Goal: Contribute content: Add original content to the website for others to see

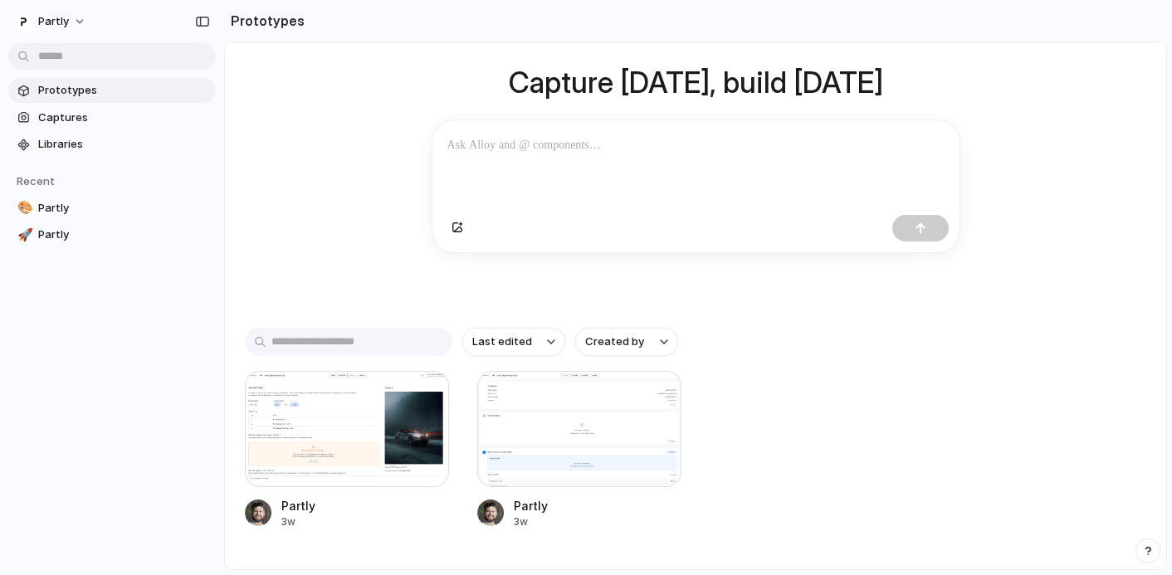
scroll to position [128, 0]
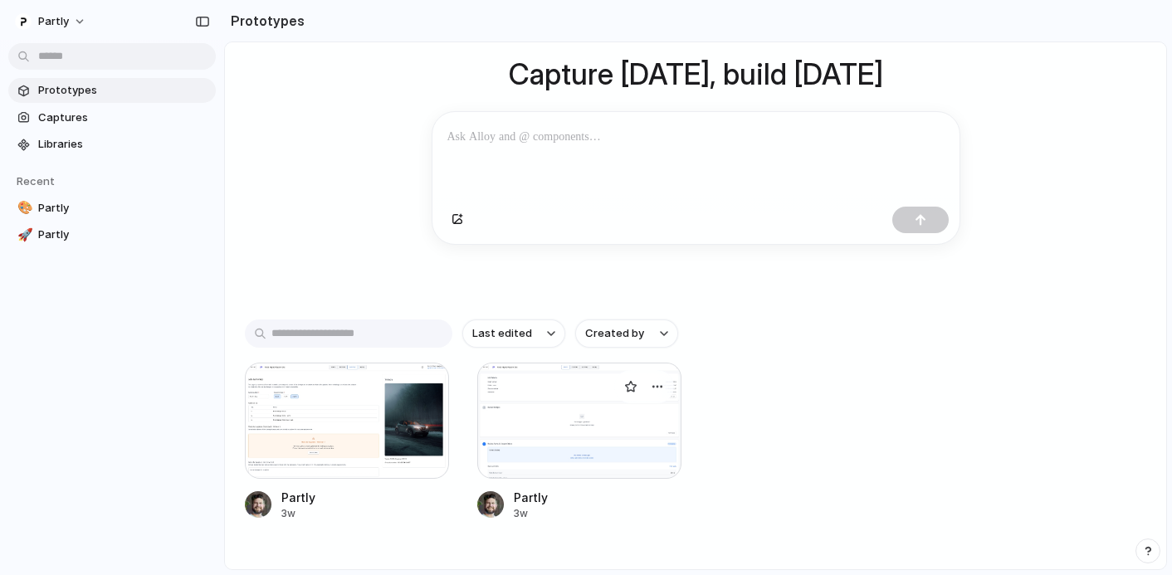
click at [532, 389] on div at bounding box center [579, 421] width 204 height 116
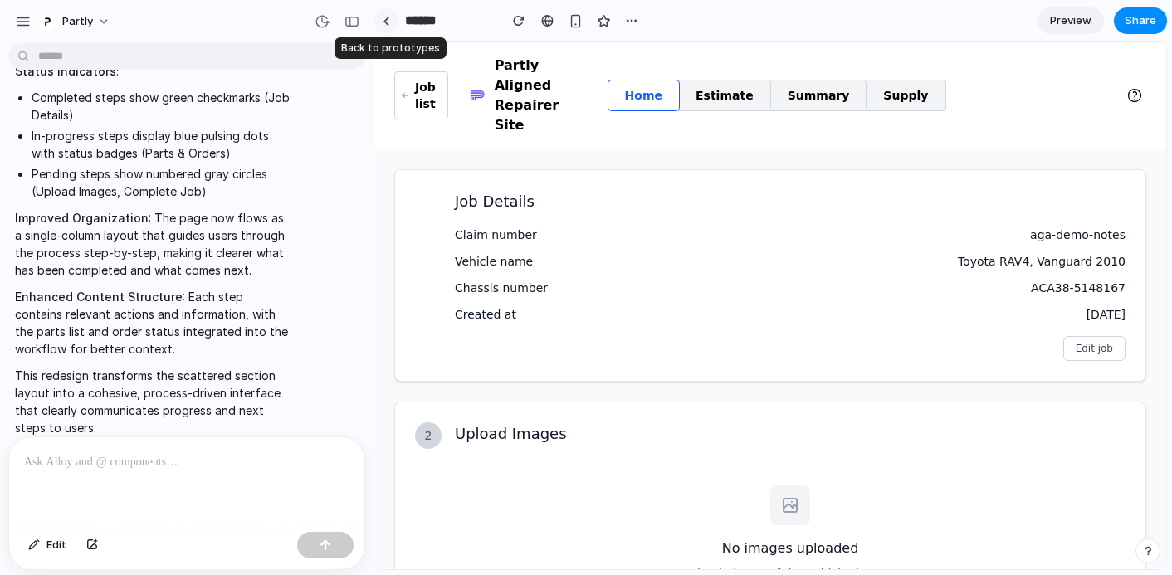
click at [379, 21] on link at bounding box center [386, 20] width 25 height 25
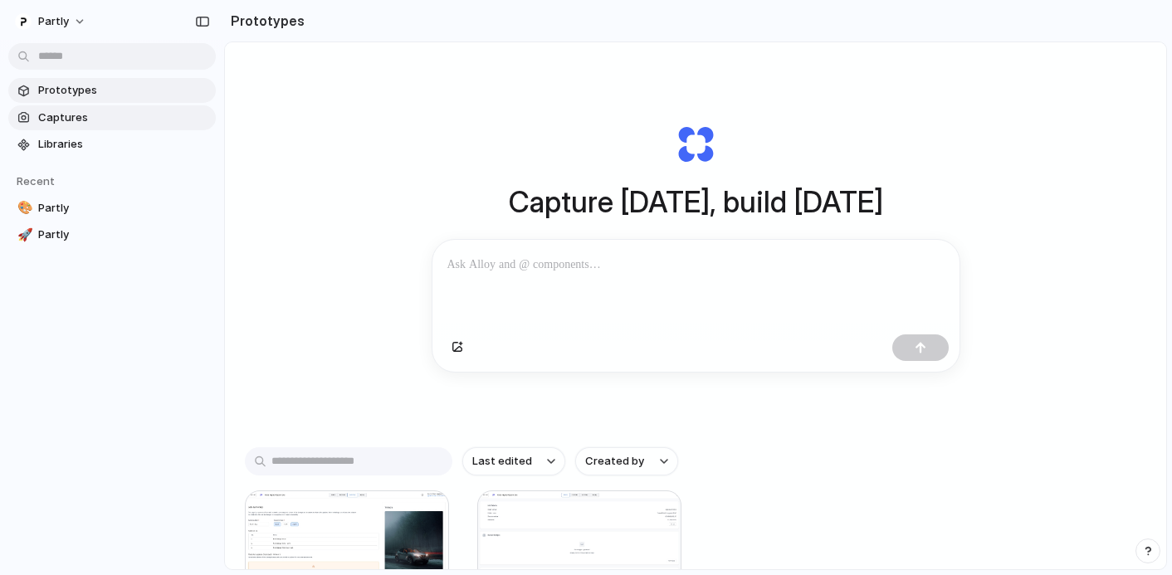
click at [111, 118] on span "Captures" at bounding box center [123, 118] width 171 height 17
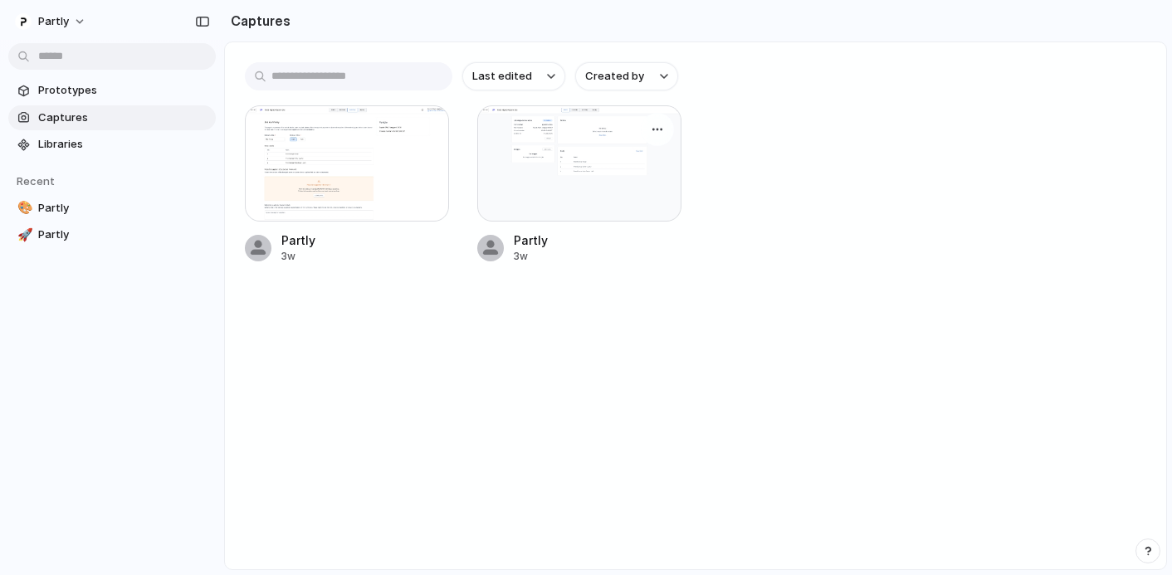
click at [576, 174] on div at bounding box center [579, 163] width 204 height 116
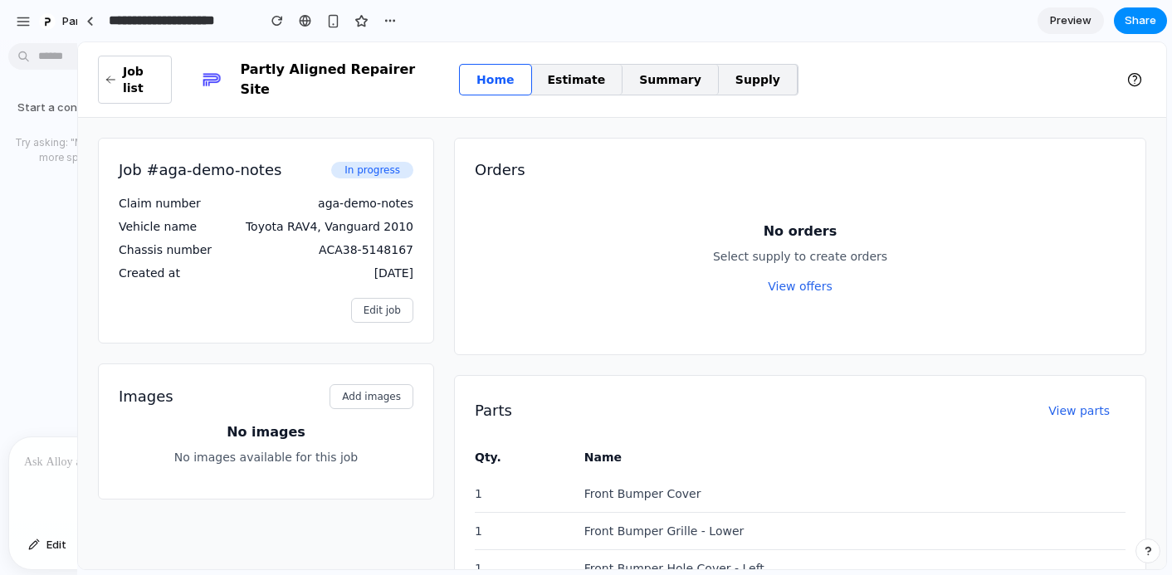
drag, startPoint x: 372, startPoint y: 112, endPoint x: 78, endPoint y: 157, distance: 297.3
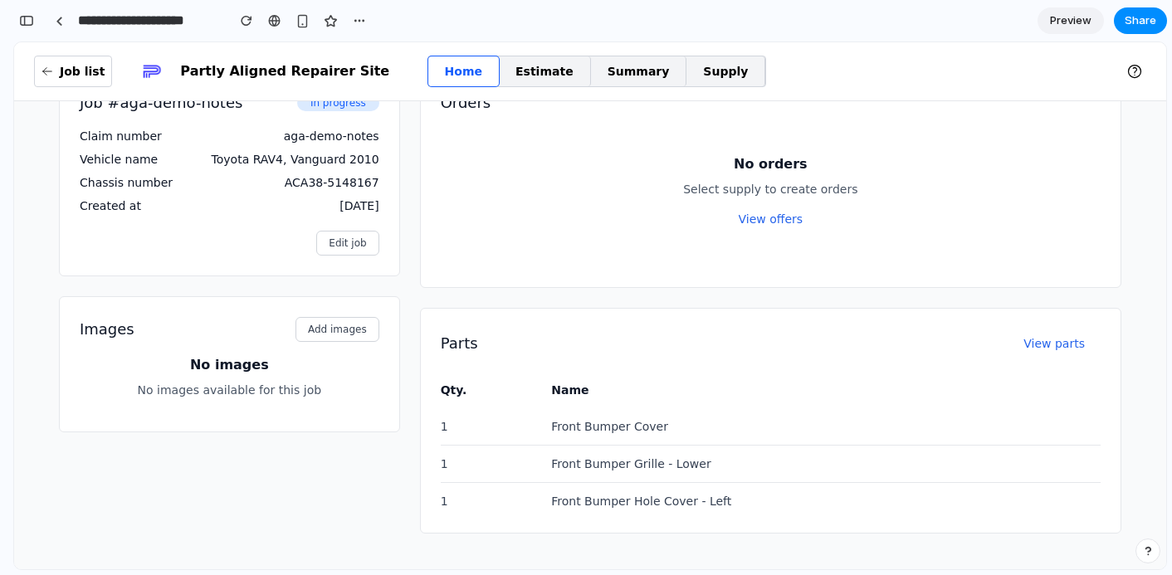
scroll to position [34, 0]
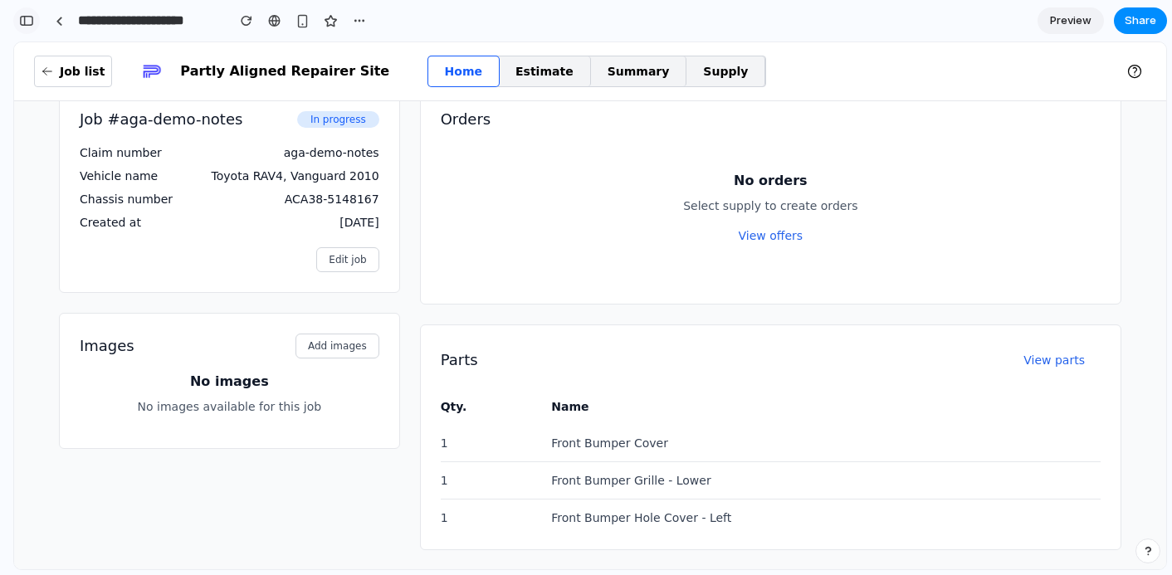
click at [29, 22] on div "button" at bounding box center [26, 21] width 15 height 12
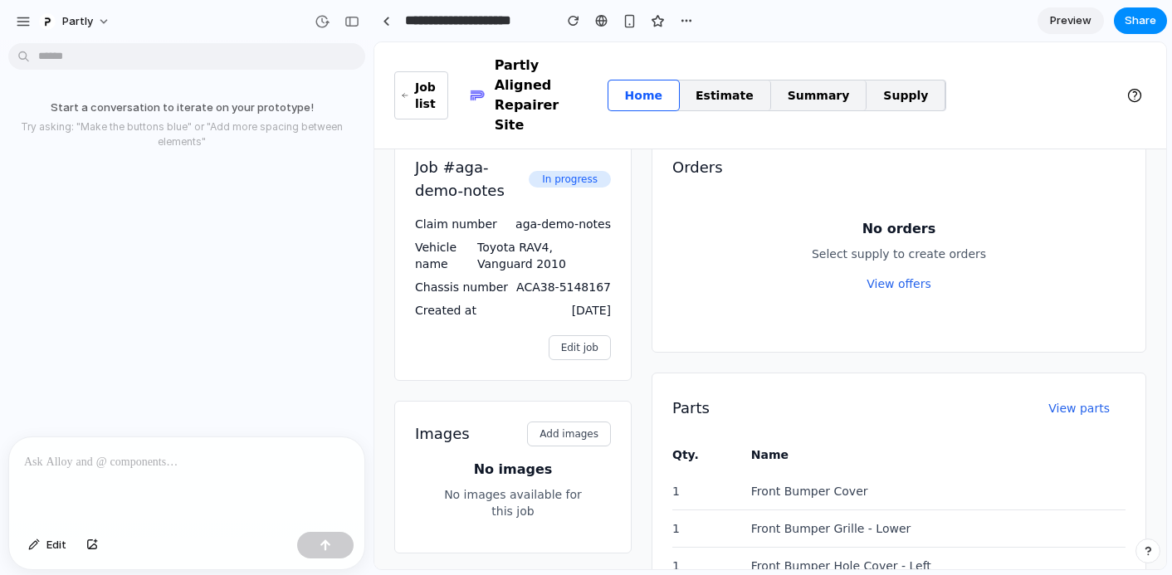
scroll to position [51, 0]
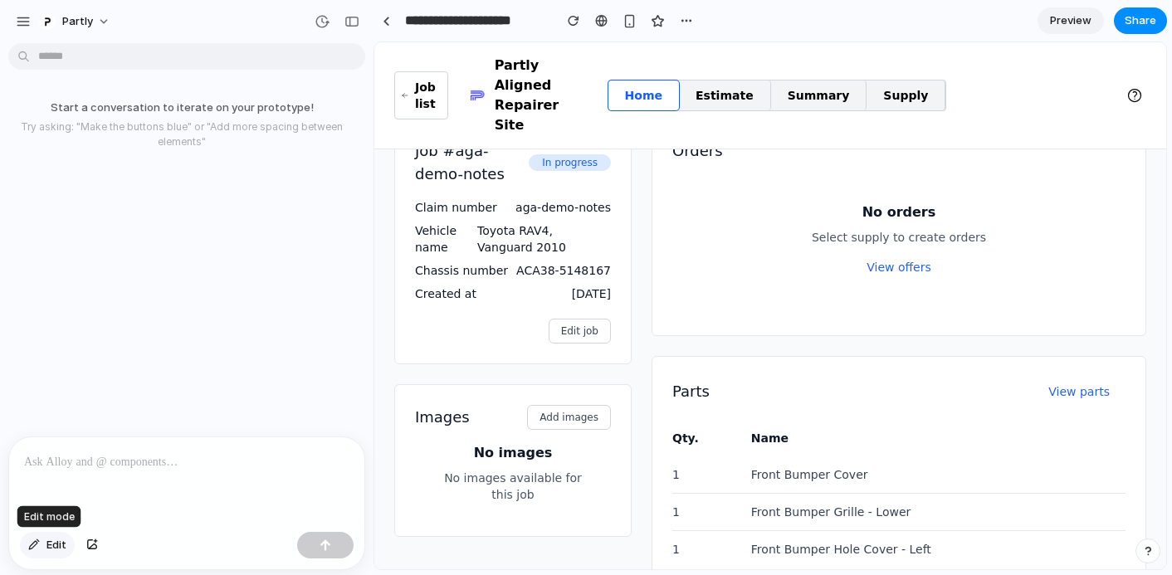
click at [52, 542] on span "Edit" at bounding box center [56, 545] width 20 height 17
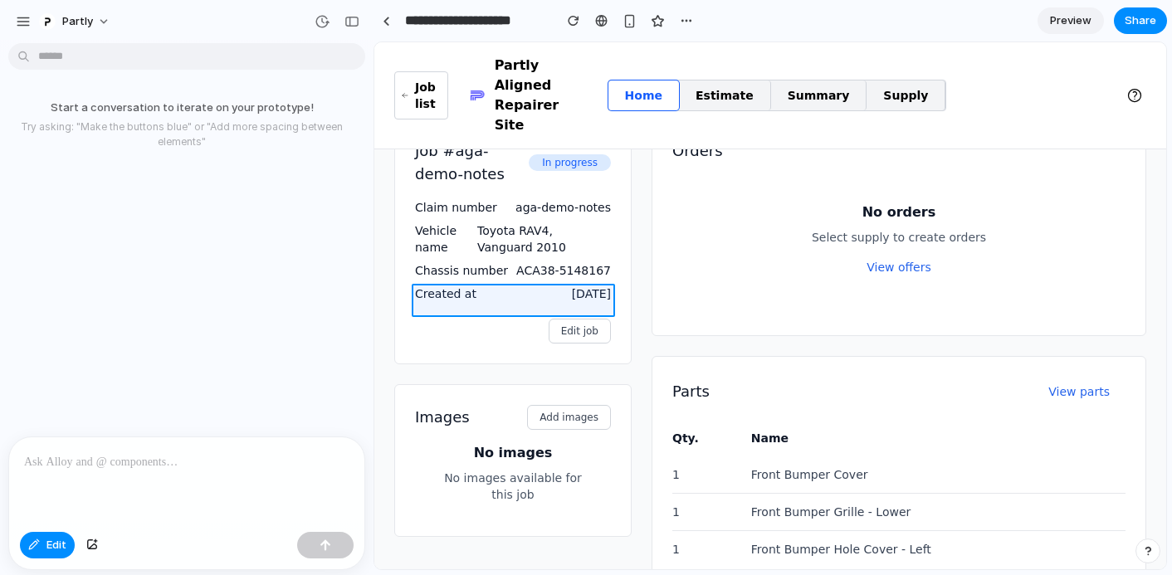
click at [502, 293] on div at bounding box center [770, 306] width 791 height 526
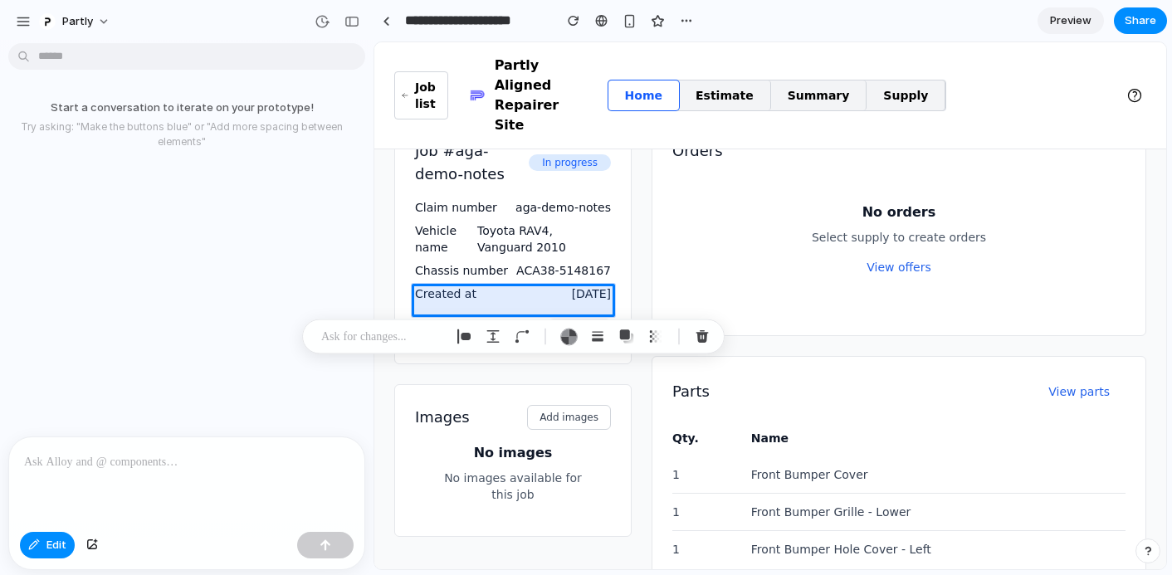
click at [221, 498] on div at bounding box center [186, 482] width 355 height 88
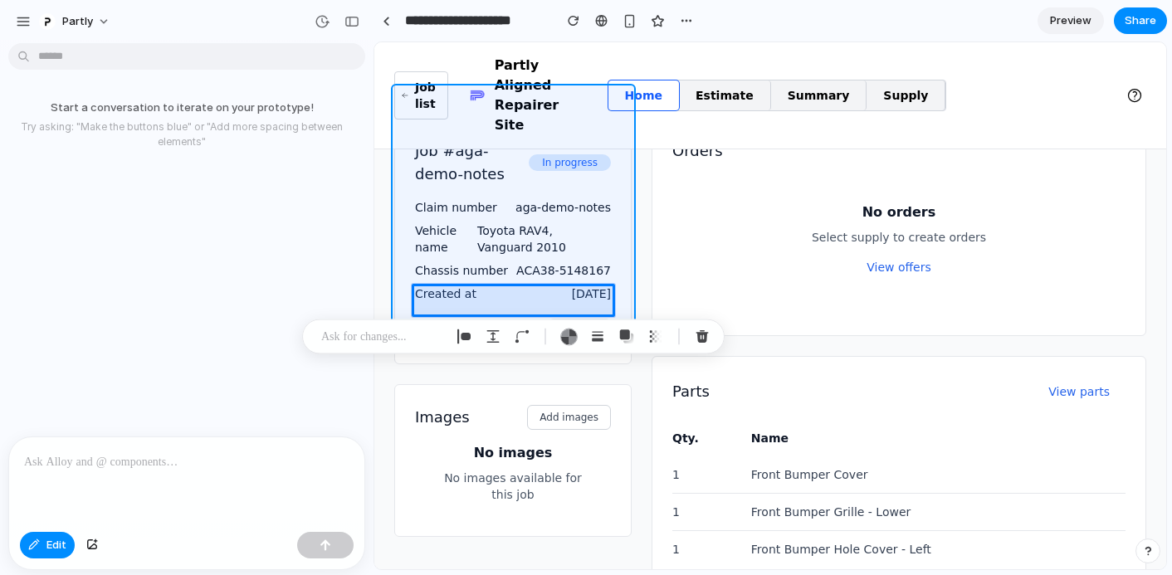
click at [621, 247] on div at bounding box center [770, 306] width 791 height 526
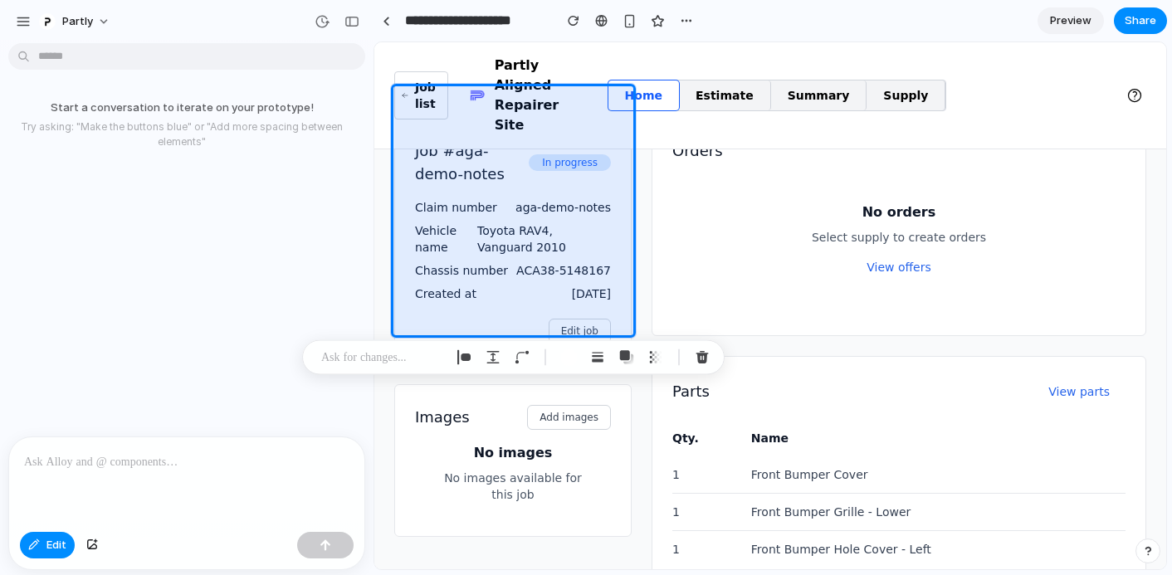
click at [393, 359] on p at bounding box center [382, 358] width 123 height 20
click at [389, 17] on div at bounding box center [386, 21] width 7 height 9
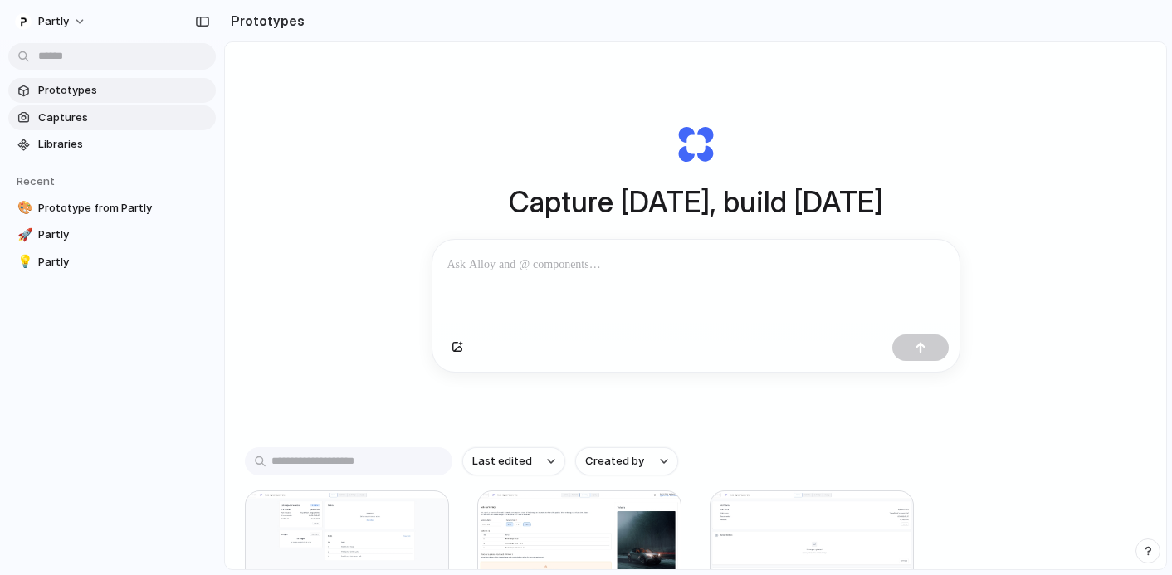
click at [75, 116] on span "Captures" at bounding box center [123, 118] width 171 height 17
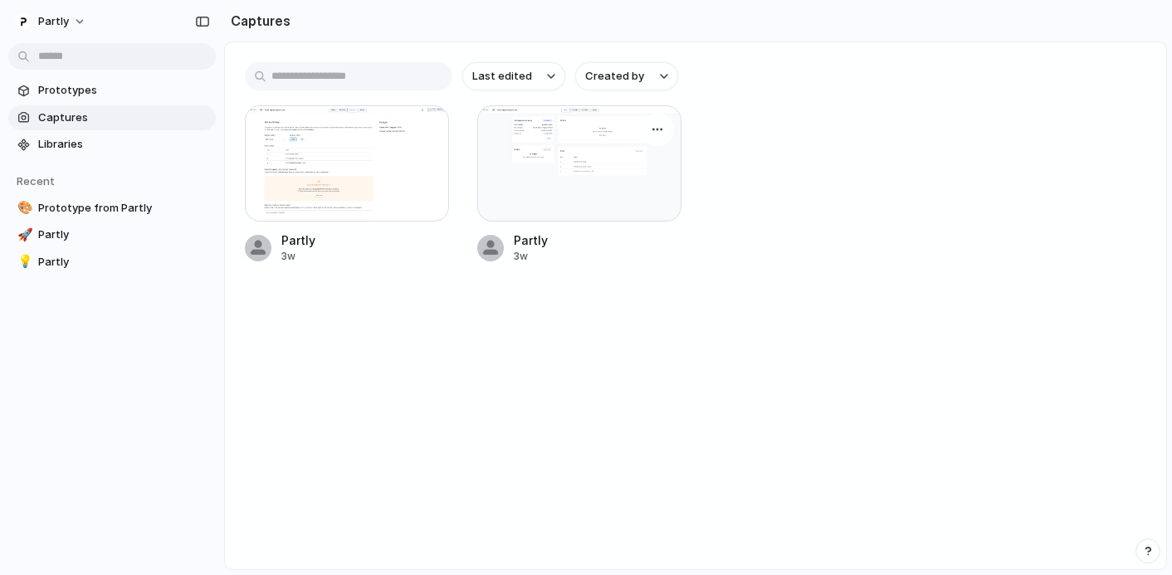
click at [591, 203] on div at bounding box center [579, 163] width 204 height 116
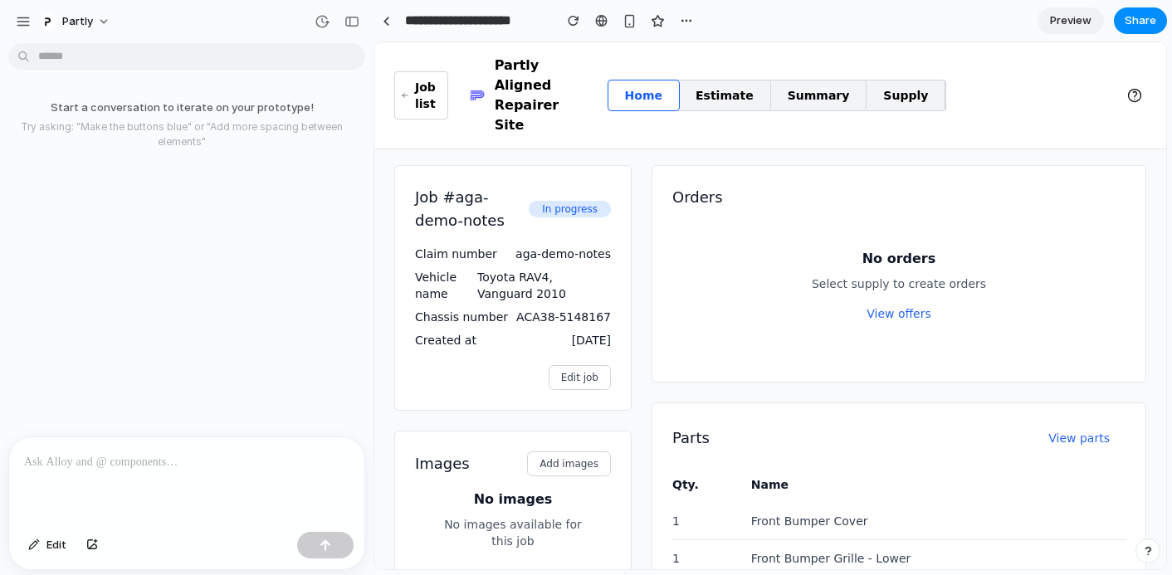
scroll to position [5, 0]
click at [51, 544] on span "Edit" at bounding box center [56, 545] width 20 height 17
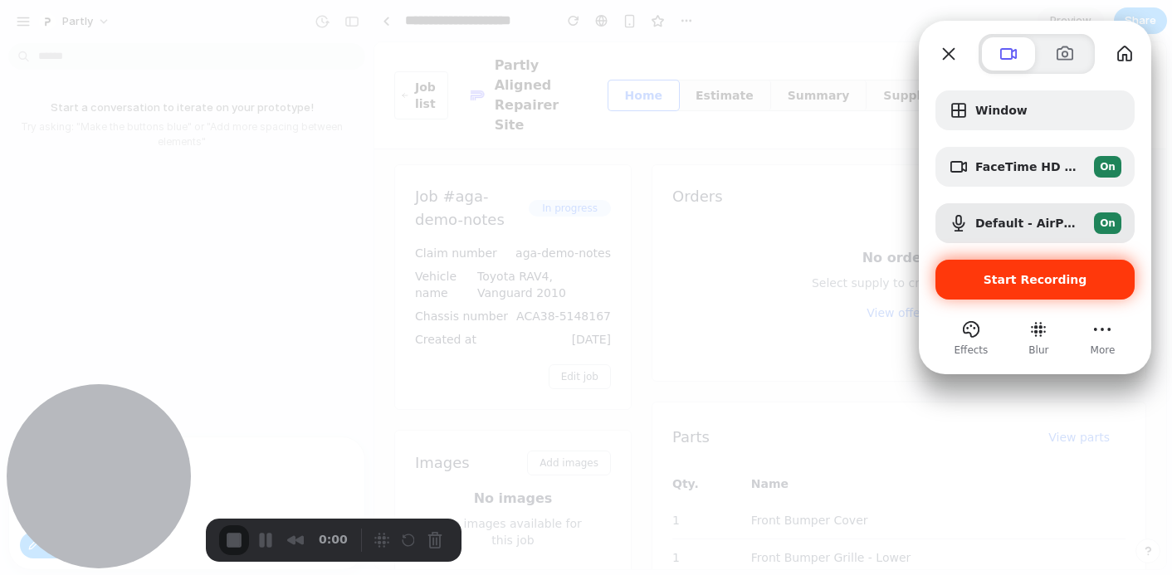
click at [1015, 274] on span "Start Recording" at bounding box center [1036, 279] width 104 height 13
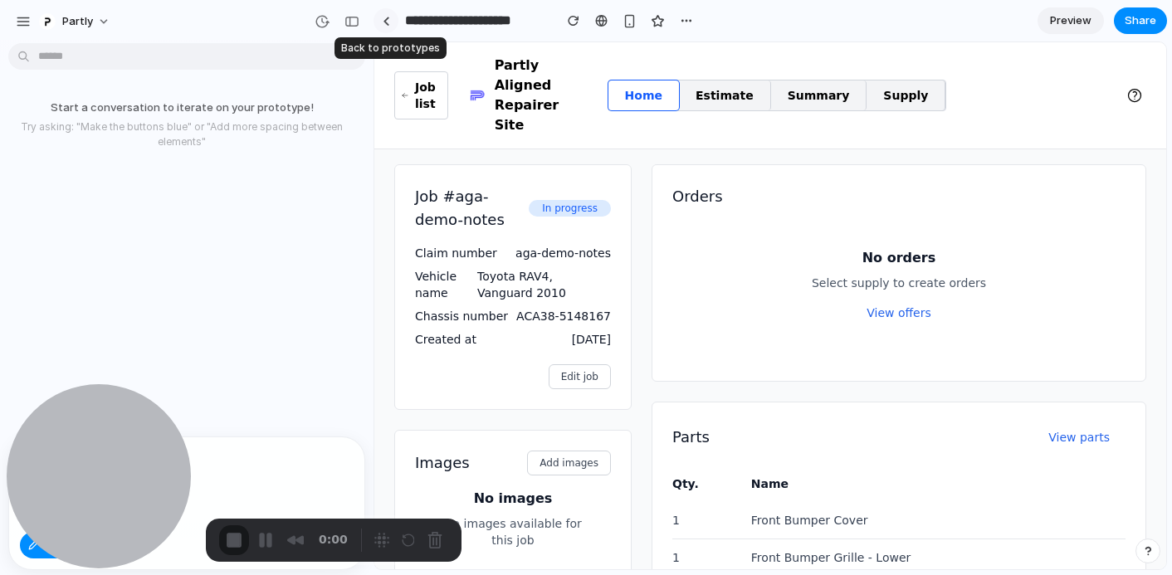
click at [390, 25] on link at bounding box center [386, 20] width 25 height 25
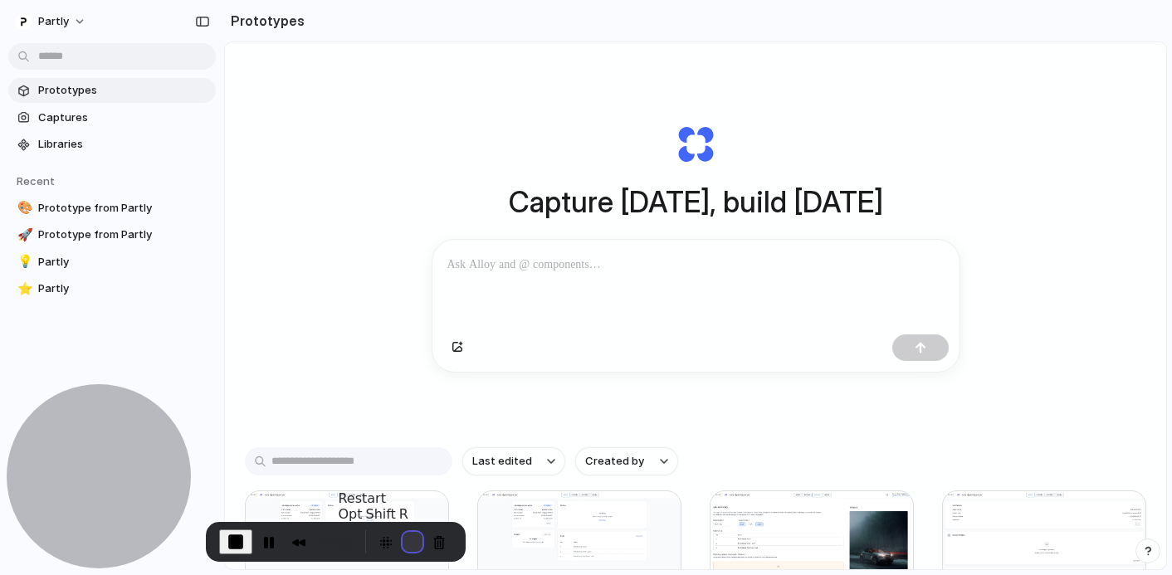
click at [403, 535] on button "Restart Recording" at bounding box center [413, 542] width 20 height 20
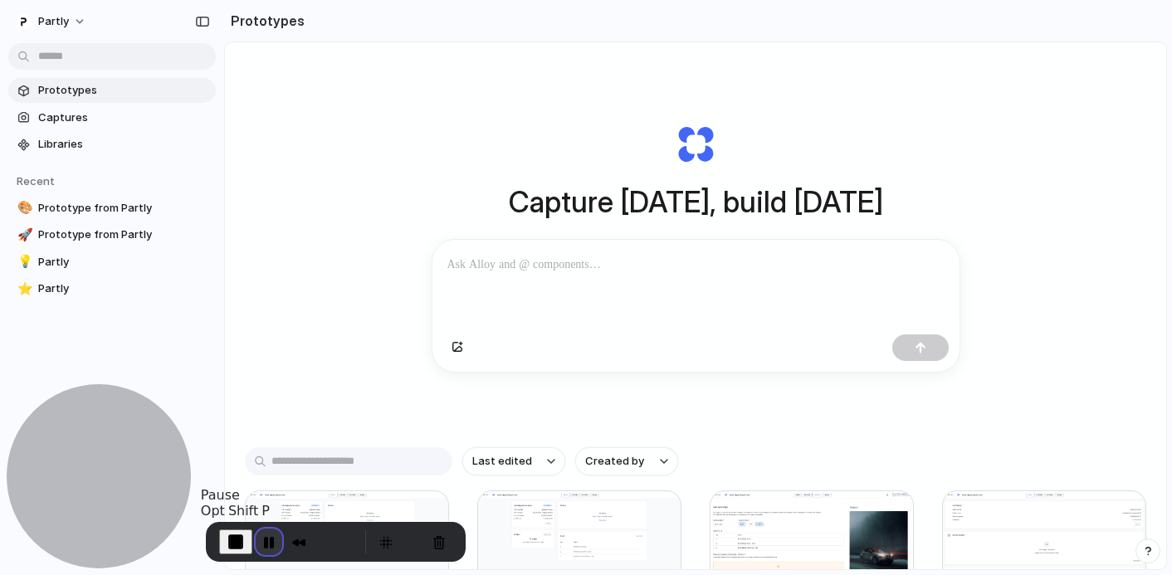
click at [268, 545] on button "Pause Recording" at bounding box center [269, 542] width 27 height 27
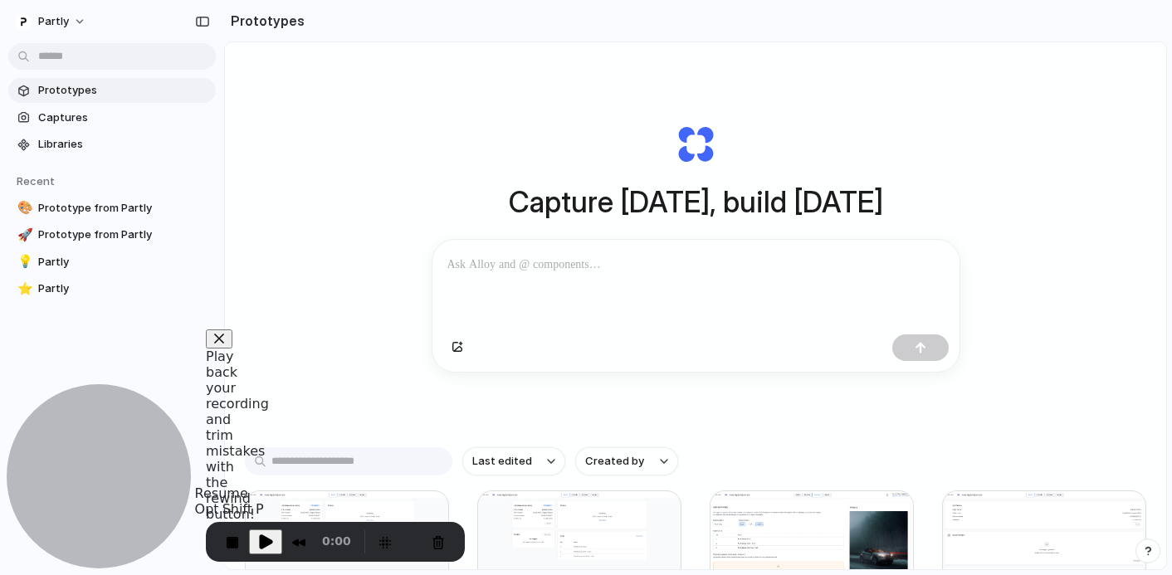
click at [268, 545] on span "Play Recording" at bounding box center [266, 542] width 20 height 20
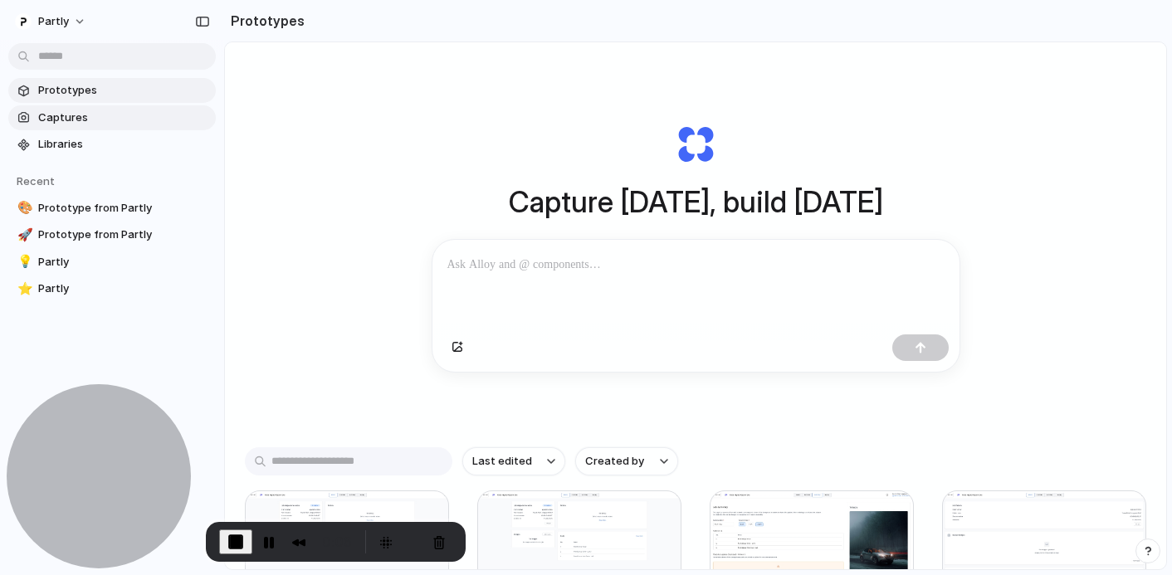
click at [85, 115] on span "Captures" at bounding box center [123, 118] width 171 height 17
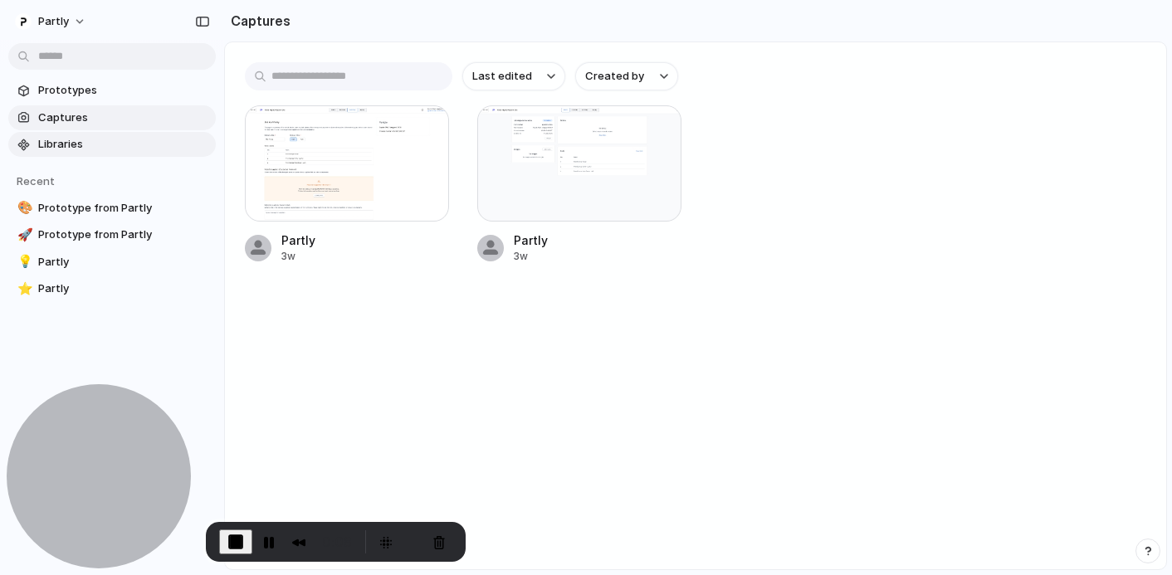
click at [137, 142] on span "Libraries" at bounding box center [123, 144] width 171 height 17
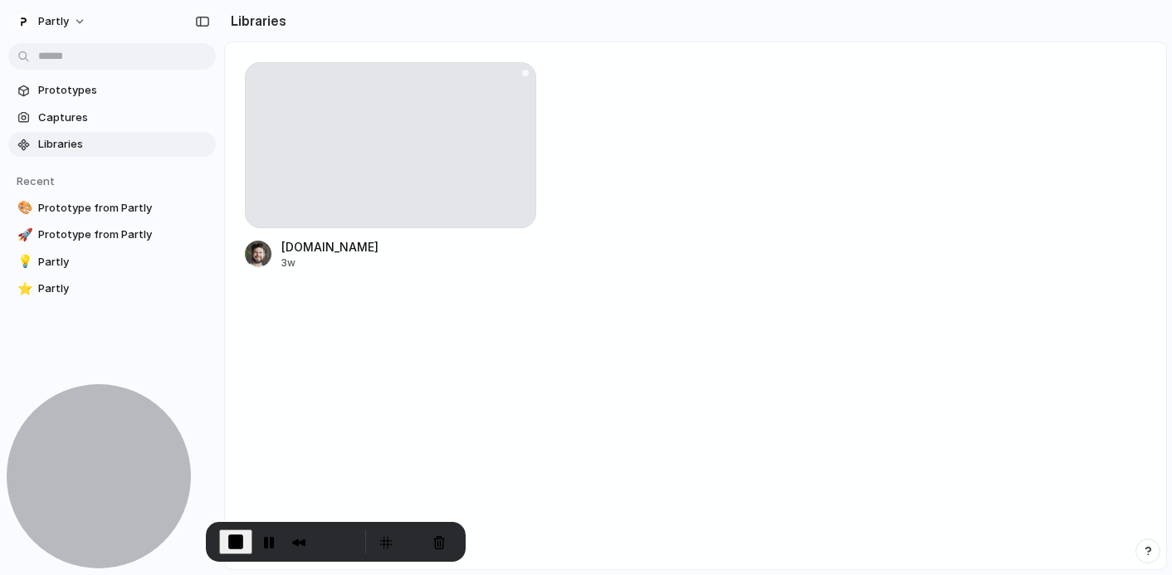
click at [430, 154] on div at bounding box center [390, 145] width 291 height 166
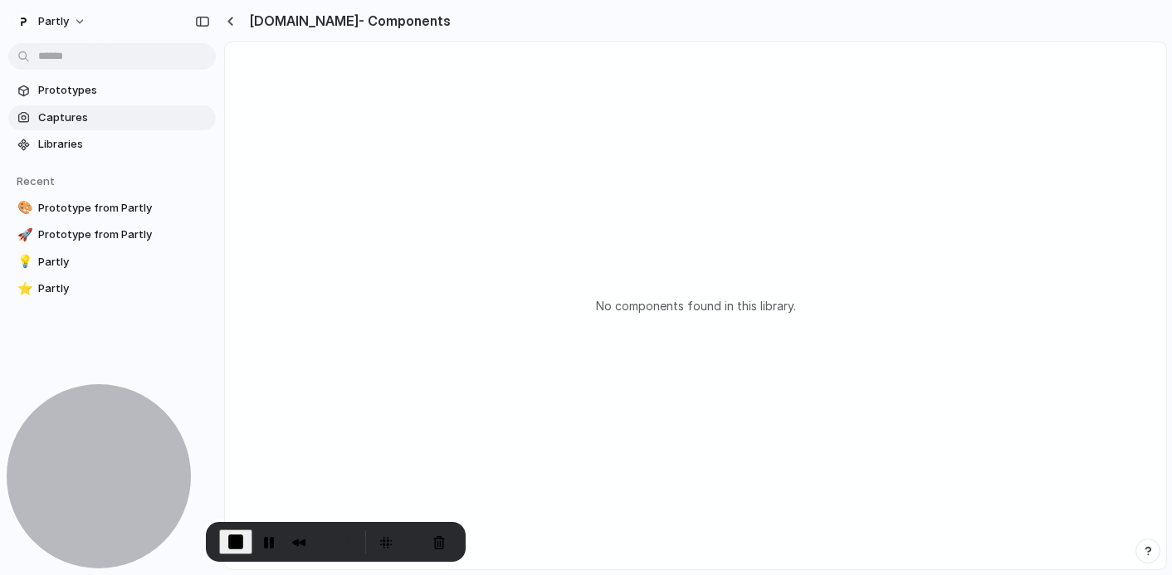
click at [119, 123] on span "Captures" at bounding box center [123, 118] width 171 height 17
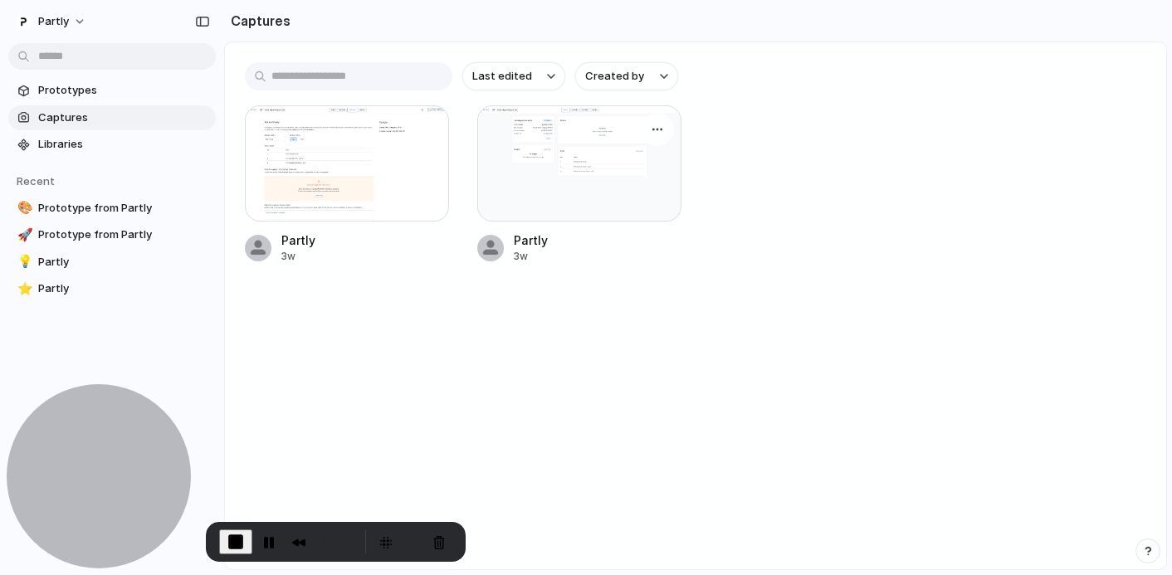
click at [560, 184] on div at bounding box center [579, 163] width 204 height 116
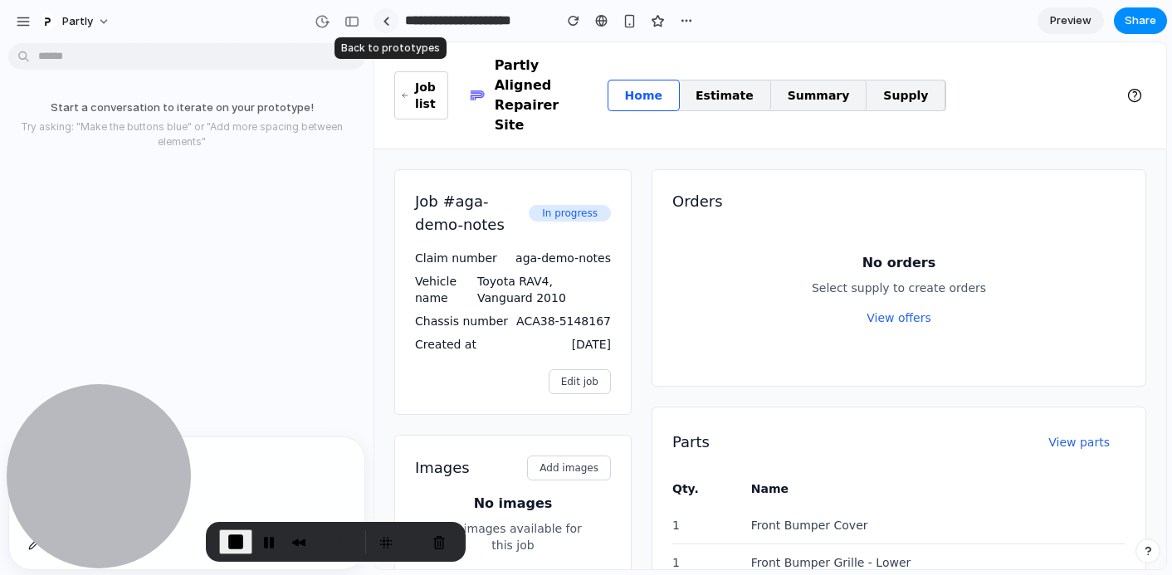
click at [383, 18] on div at bounding box center [386, 21] width 7 height 9
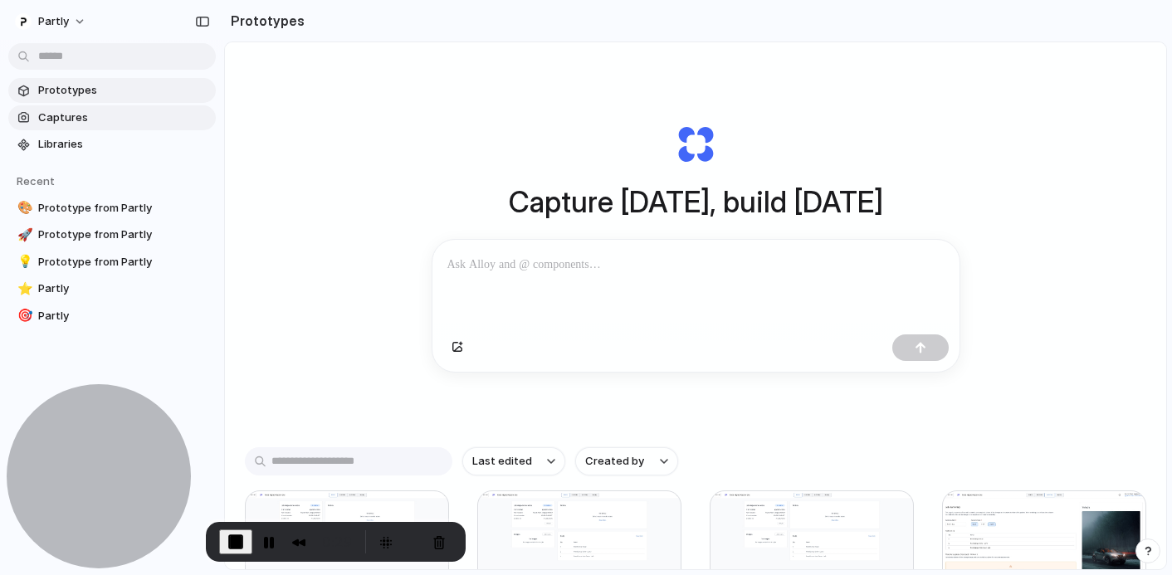
click at [100, 118] on span "Captures" at bounding box center [123, 118] width 171 height 17
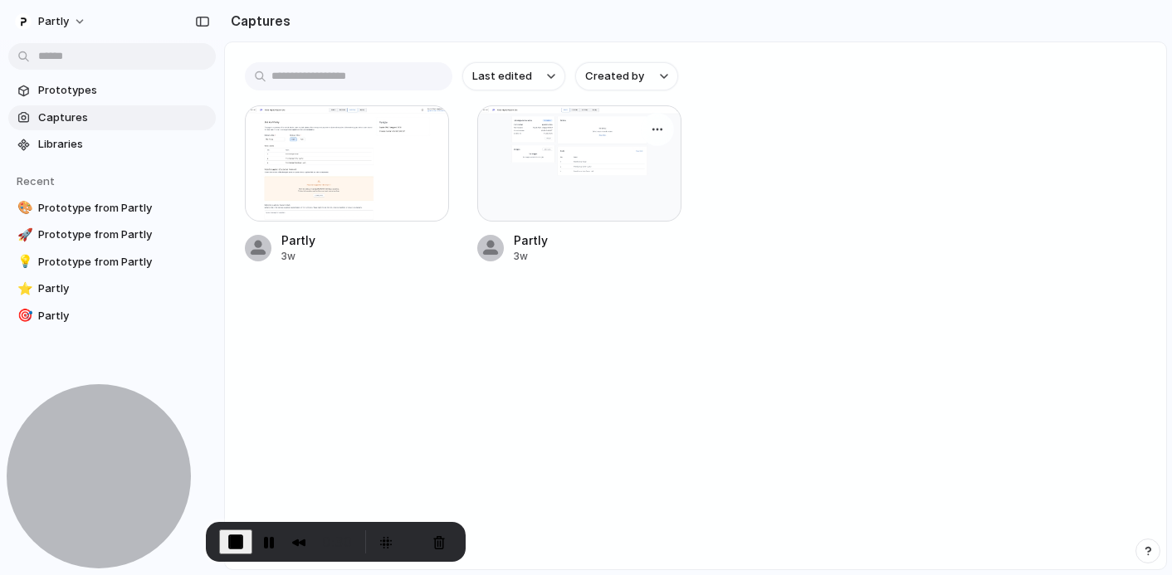
click at [577, 173] on div at bounding box center [579, 163] width 204 height 116
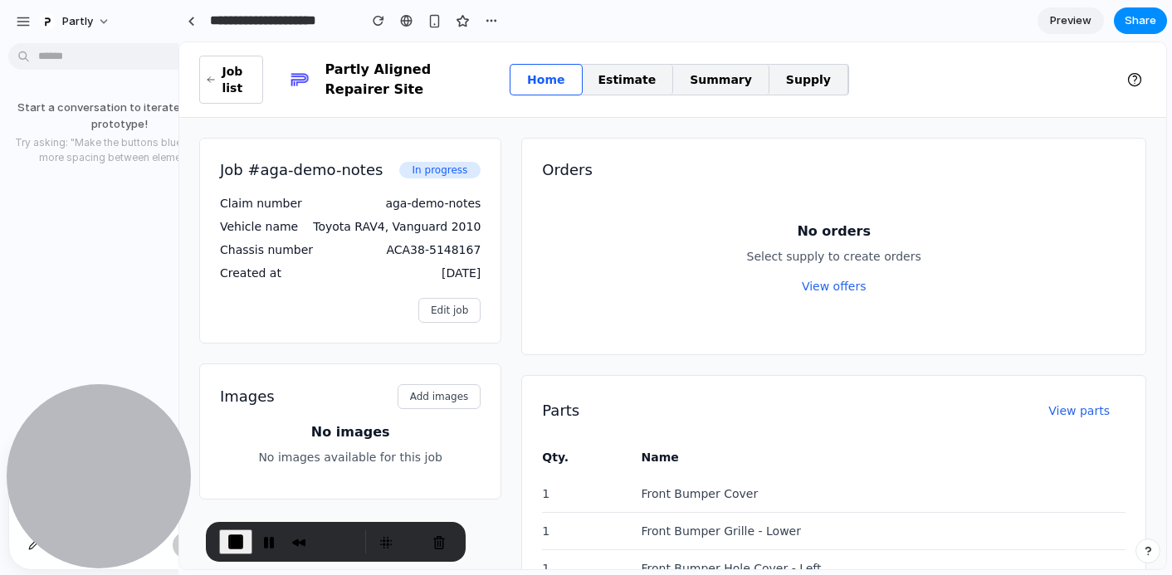
drag, startPoint x: 371, startPoint y: 134, endPoint x: 179, endPoint y: 157, distance: 194.0
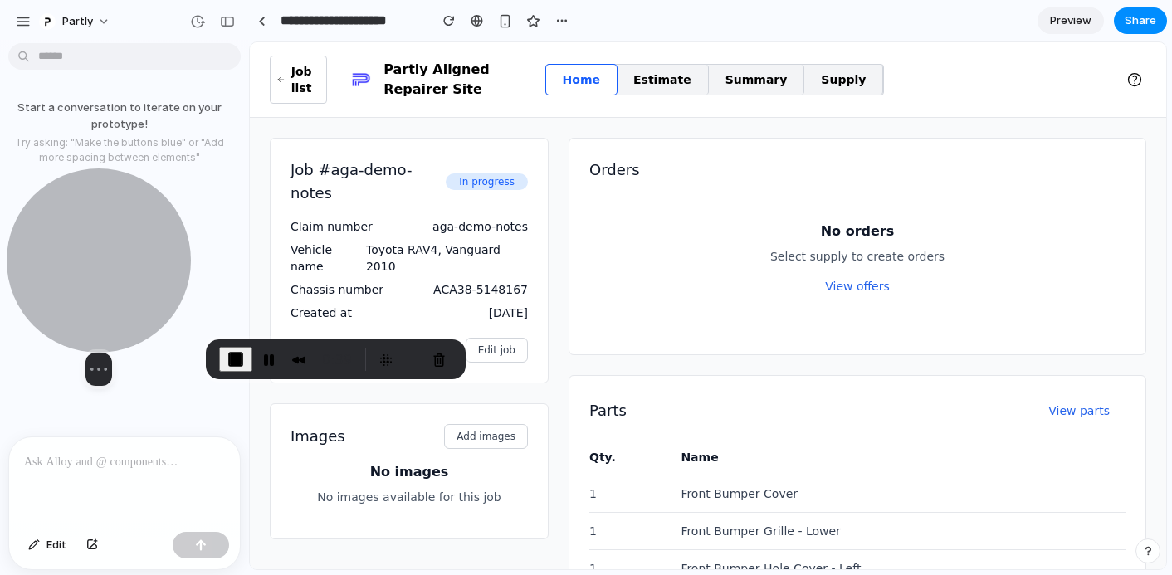
drag, startPoint x: 95, startPoint y: 431, endPoint x: 90, endPoint y: 244, distance: 186.9
click at [90, 244] on div at bounding box center [99, 261] width 184 height 184
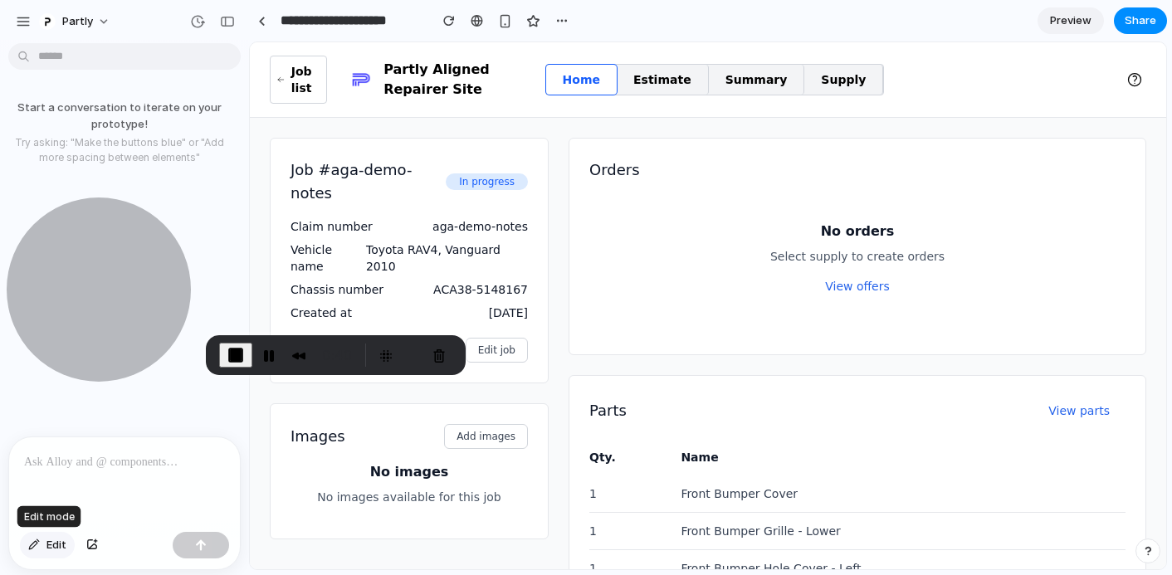
click at [43, 543] on button "Edit" at bounding box center [47, 545] width 55 height 27
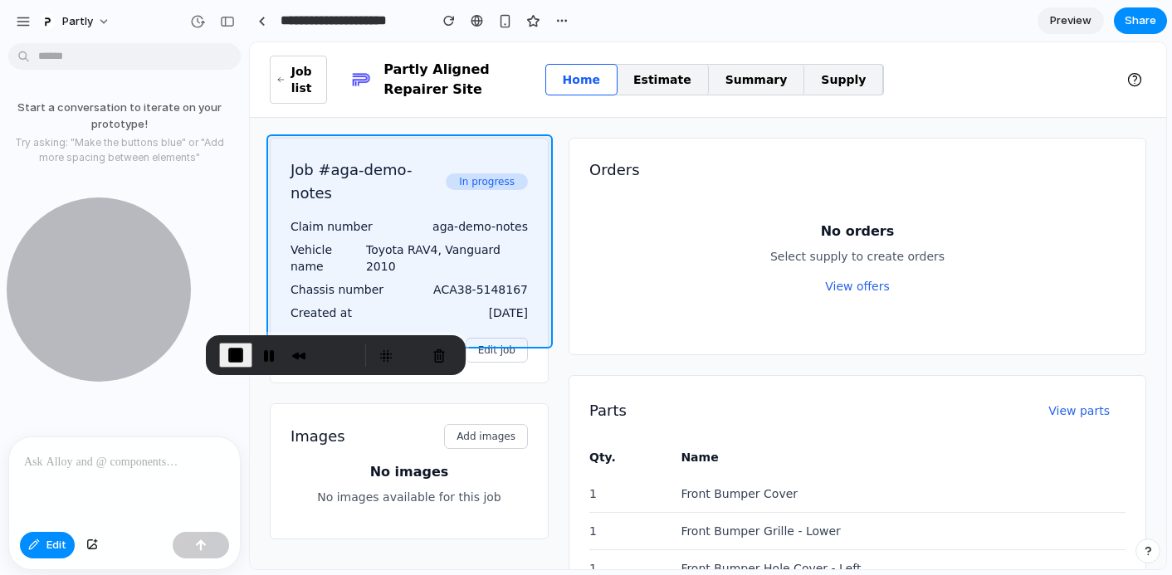
click at [529, 334] on div at bounding box center [709, 306] width 916 height 526
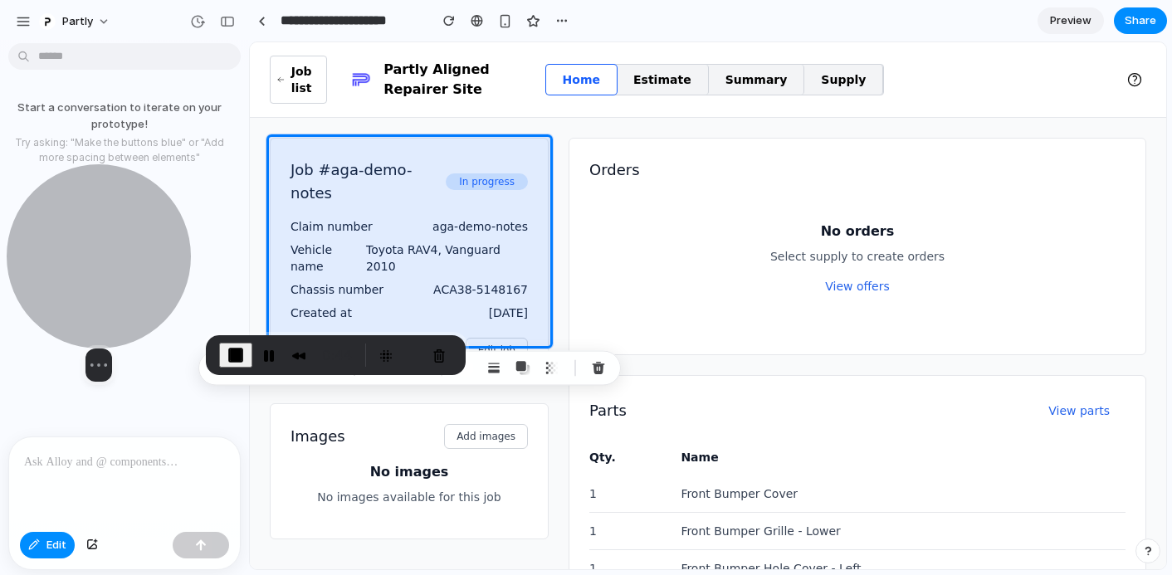
click at [91, 231] on div at bounding box center [99, 256] width 184 height 184
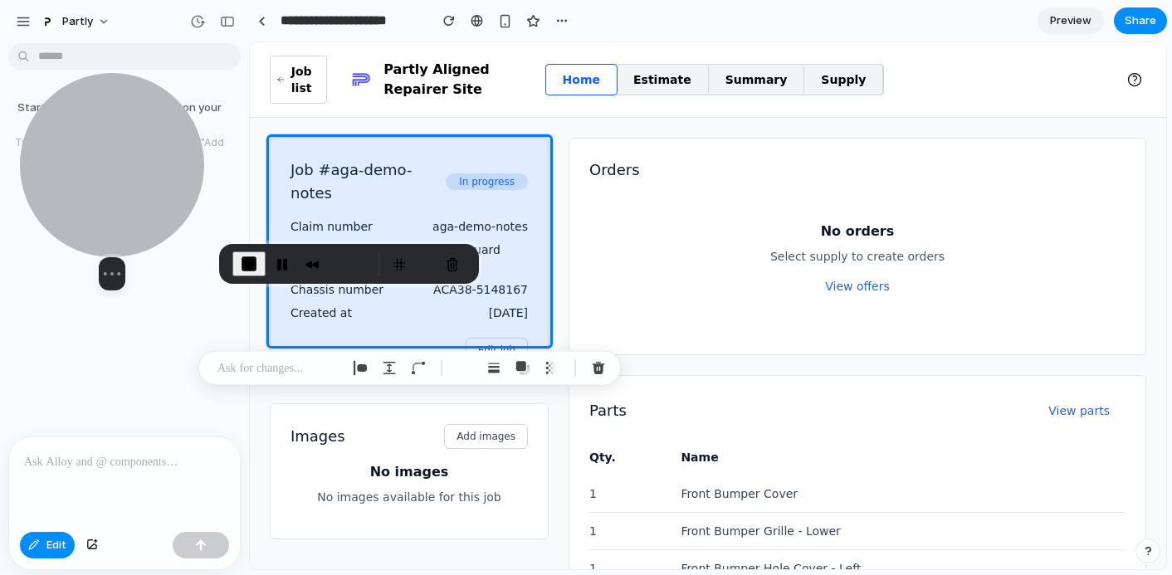
drag, startPoint x: 91, startPoint y: 231, endPoint x: 105, endPoint y: 121, distance: 110.5
click at [105, 128] on div at bounding box center [112, 165] width 184 height 184
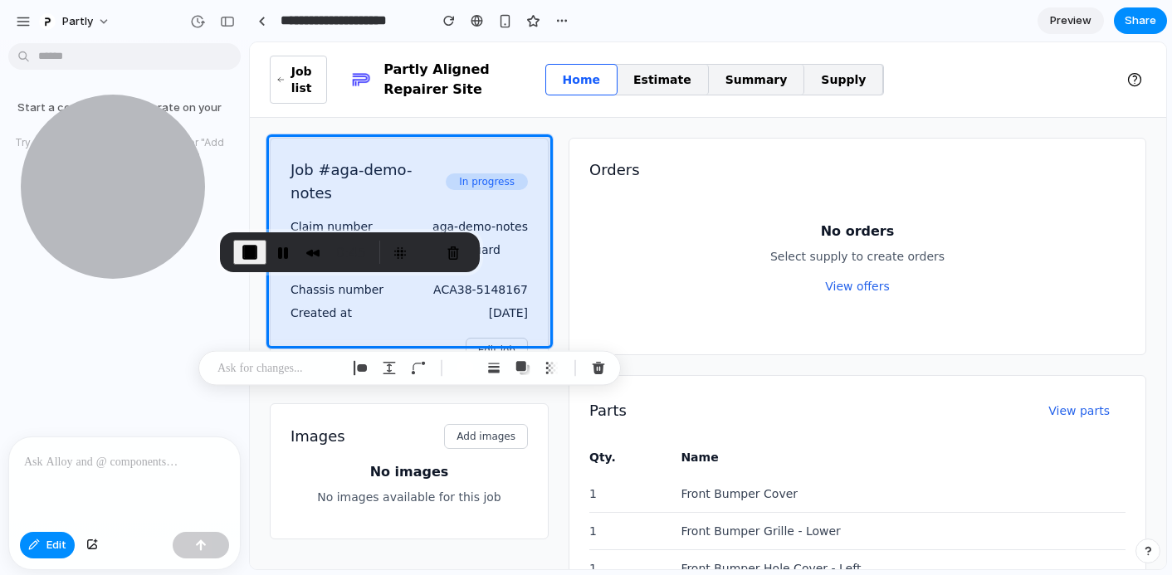
click at [251, 363] on p at bounding box center [279, 369] width 123 height 20
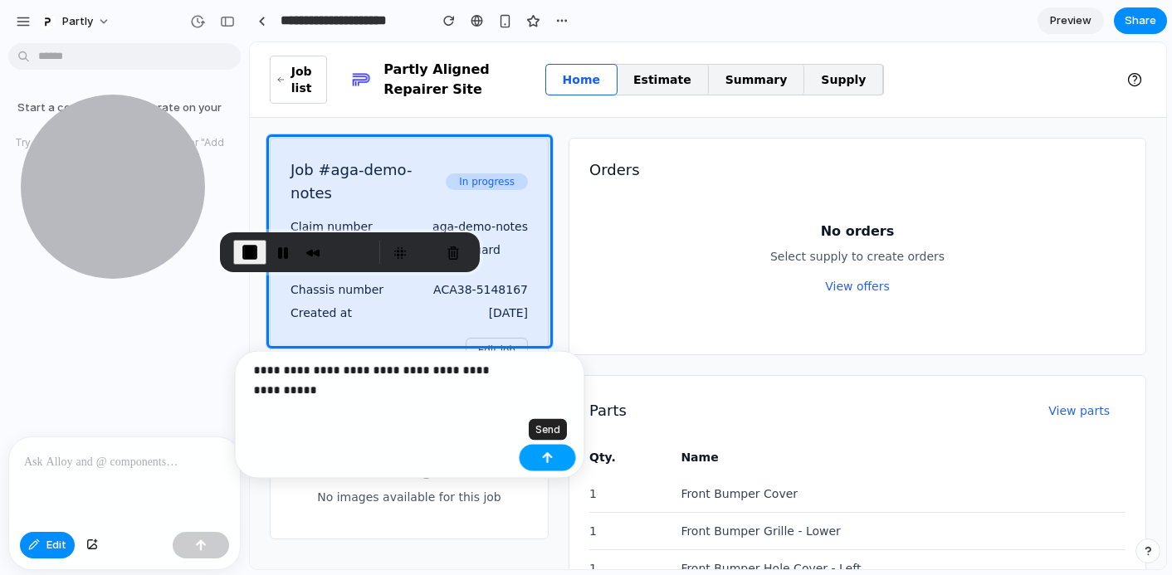
click at [557, 459] on button "button" at bounding box center [548, 458] width 56 height 27
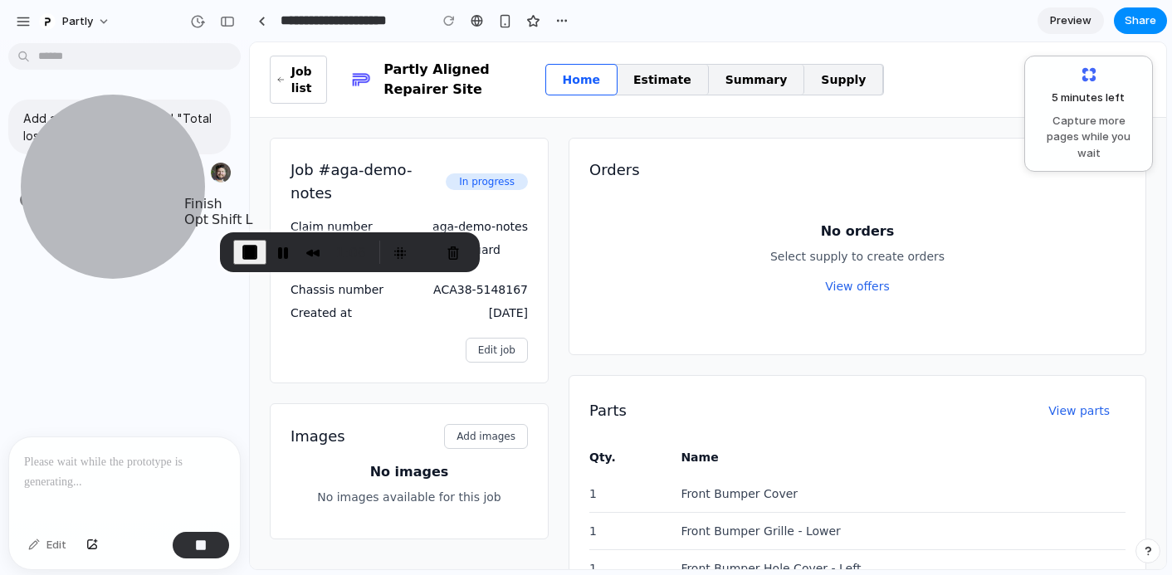
click at [252, 252] on span "End Recording" at bounding box center [250, 252] width 20 height 20
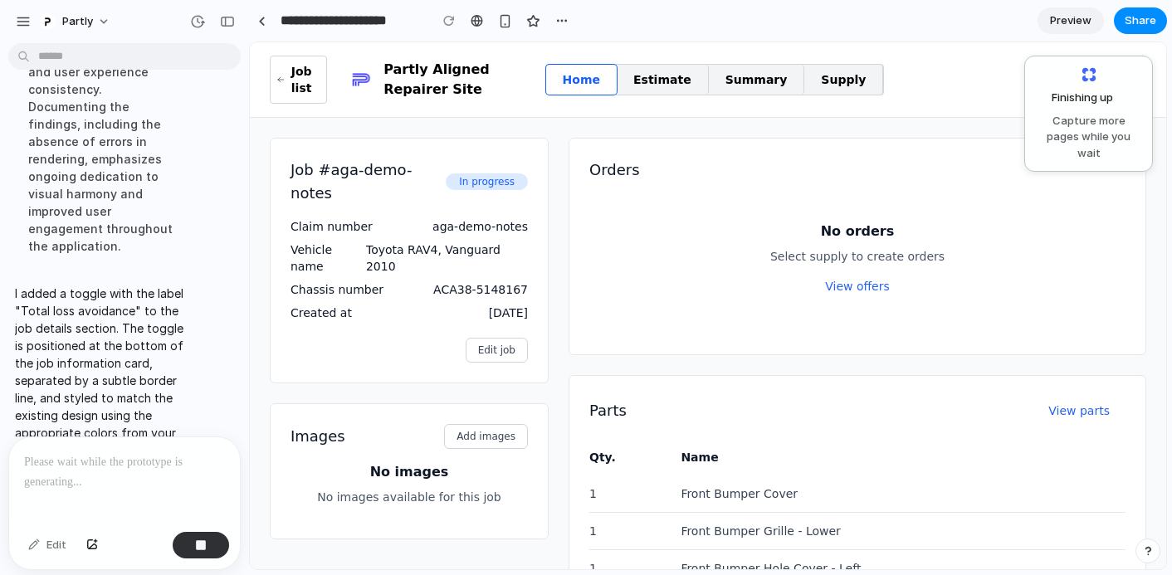
scroll to position [431, 0]
